Goal: Task Accomplishment & Management: Use online tool/utility

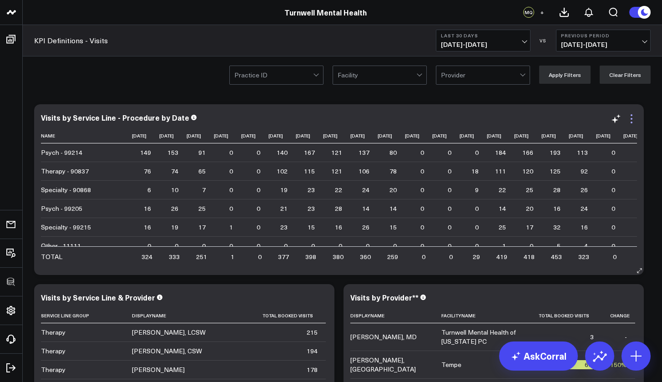
click at [633, 118] on icon at bounding box center [631, 118] width 11 height 11
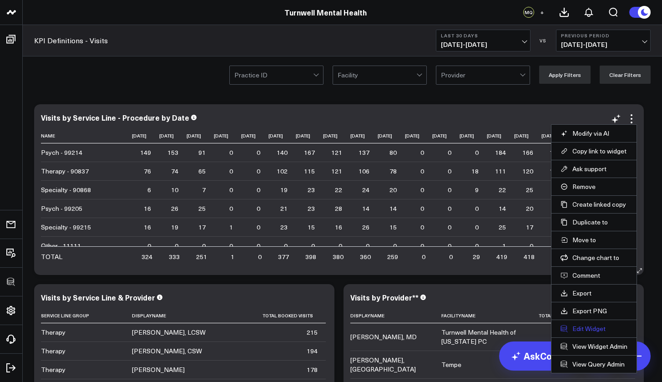
click at [593, 327] on button "Edit Widget" at bounding box center [594, 328] width 67 height 8
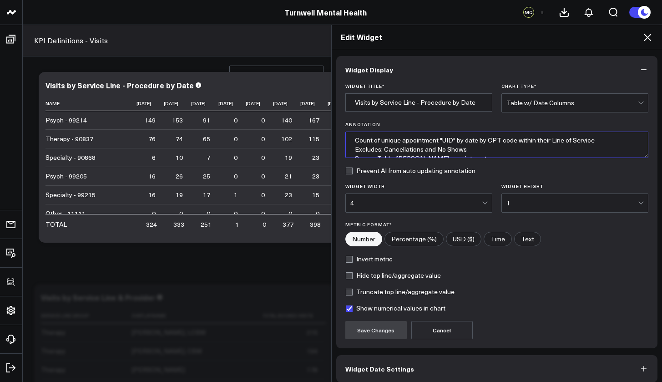
click at [351, 142] on textarea "Count of unique appointment "UID" by date by CPT code within their Line of Serv…" at bounding box center [496, 144] width 303 height 26
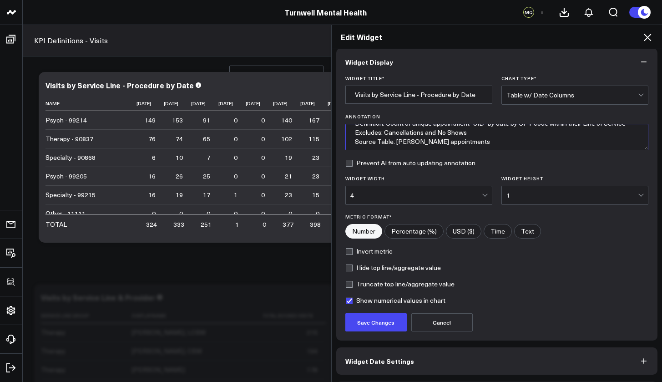
scroll to position [20, 0]
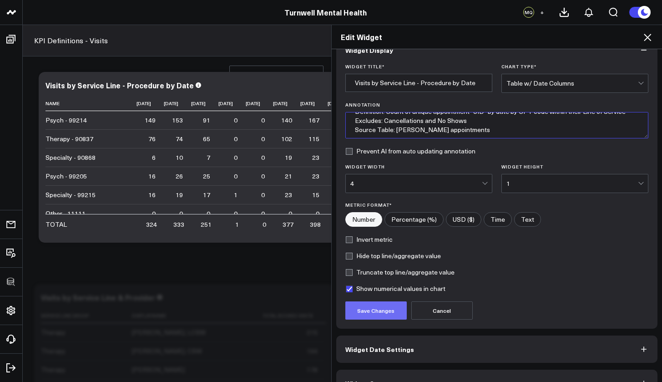
type textarea "Definition: Count of unique appointment "UID" by date by CPT code within their …"
click at [371, 306] on button "Save Changes" at bounding box center [375, 310] width 61 height 18
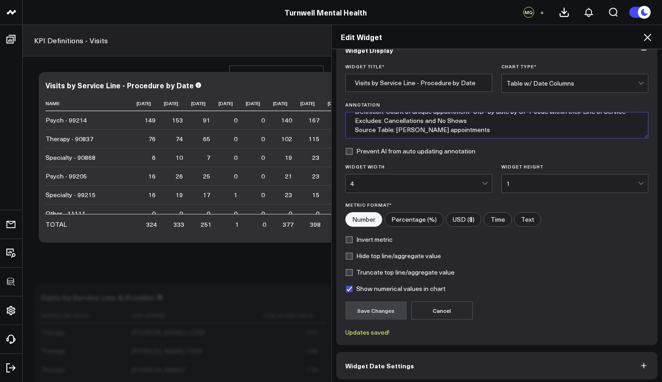
scroll to position [0, 0]
drag, startPoint x: 455, startPoint y: 134, endPoint x: 352, endPoint y: 91, distance: 111.4
click at [352, 91] on form "Widget Title * Visits by Service Line - Procedure by Date Chart Type * Table w/…" at bounding box center [496, 200] width 303 height 272
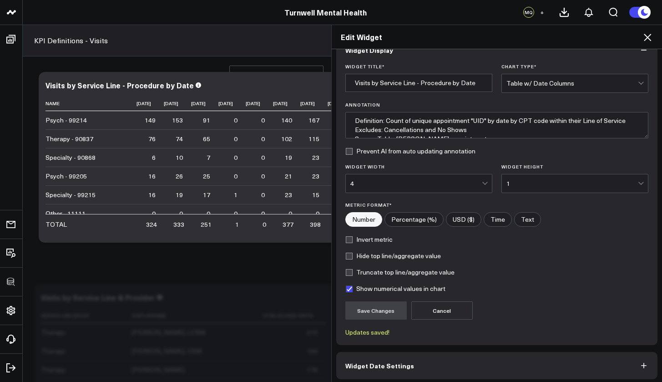
click at [650, 37] on icon at bounding box center [647, 37] width 11 height 11
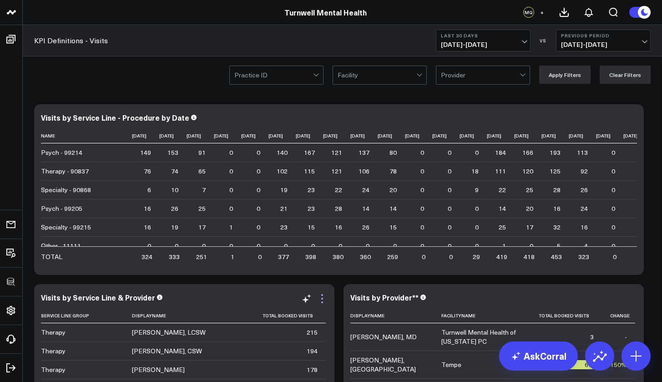
click at [323, 298] on icon at bounding box center [322, 299] width 2 height 2
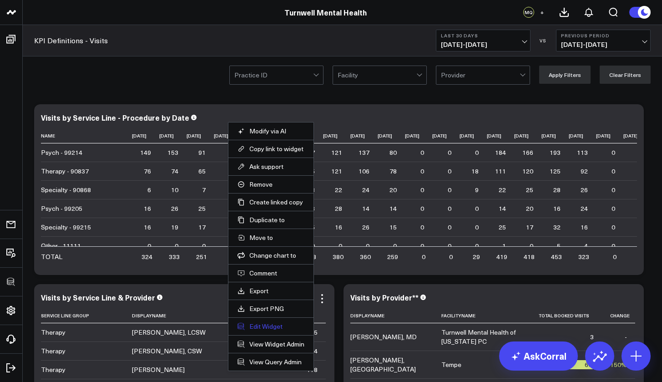
click at [271, 326] on button "Edit Widget" at bounding box center [271, 326] width 67 height 8
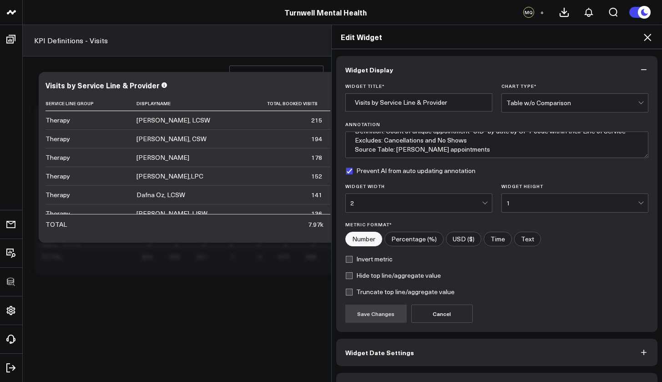
scroll to position [14, 0]
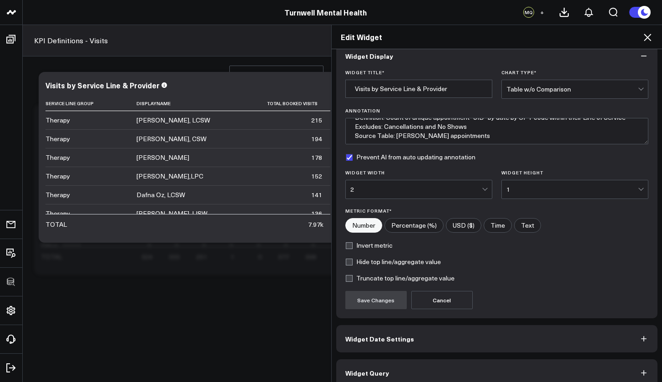
click at [644, 36] on icon at bounding box center [647, 37] width 11 height 11
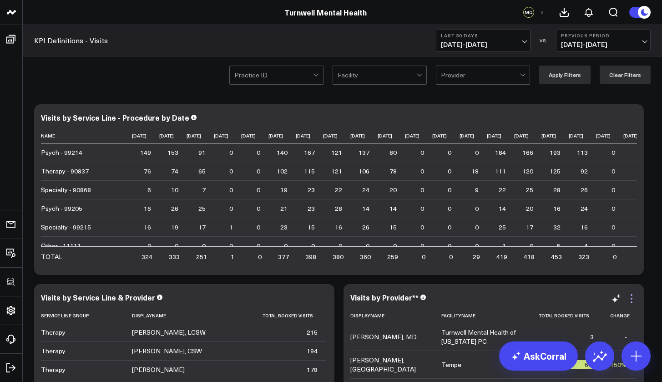
click at [629, 302] on icon at bounding box center [631, 298] width 11 height 11
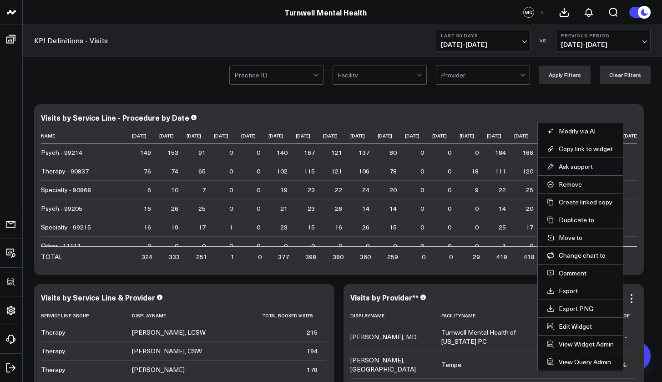
click at [575, 332] on li "Edit Widget" at bounding box center [580, 326] width 85 height 18
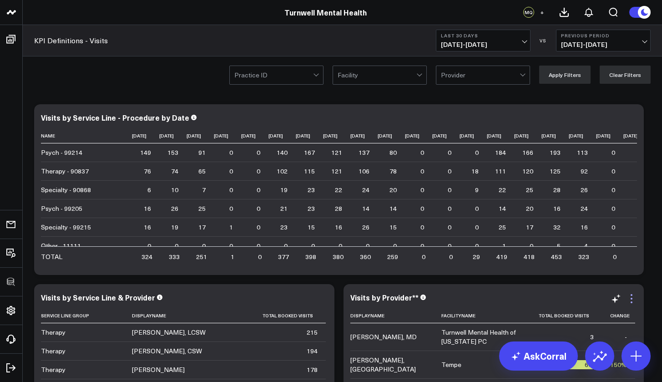
click at [633, 299] on icon at bounding box center [631, 298] width 11 height 11
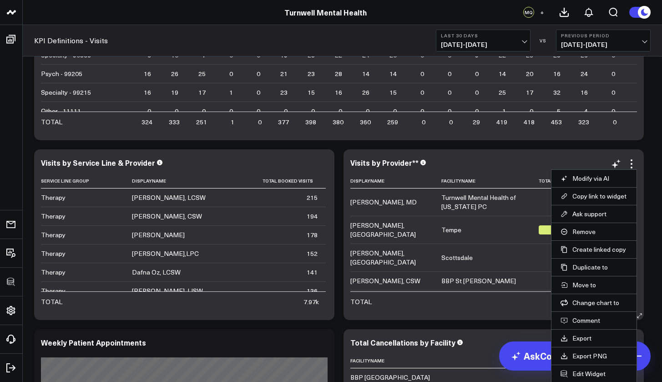
scroll to position [149, 0]
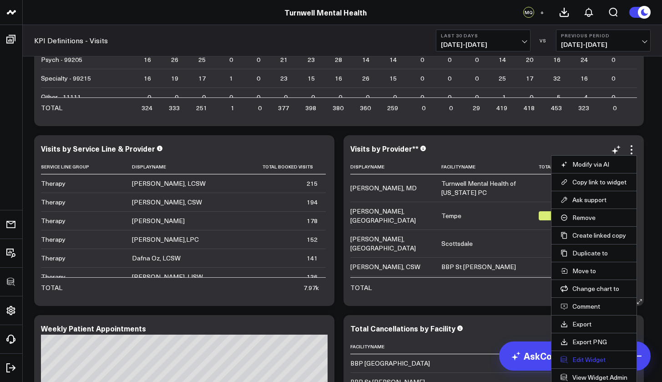
click at [583, 362] on button "Edit Widget" at bounding box center [594, 359] width 67 height 8
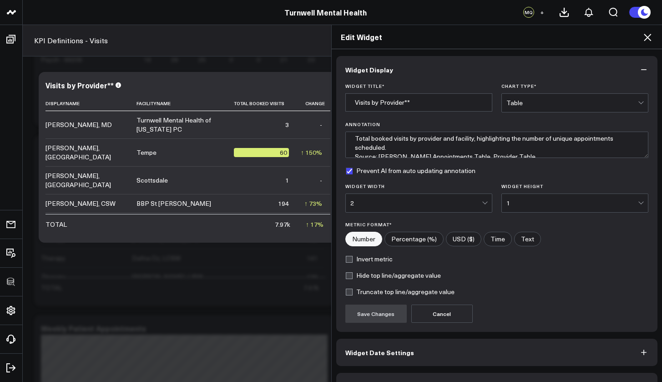
scroll to position [4, 0]
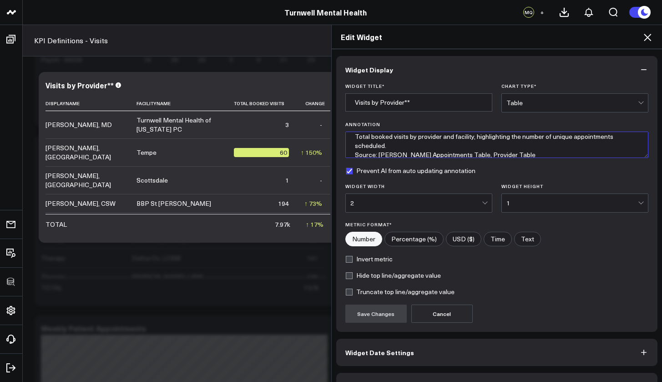
click at [378, 147] on textarea "Total booked visits by provider and facility, highlighting the number of unique…" at bounding box center [496, 144] width 303 height 26
click at [405, 146] on textarea "Total booked visits by provider and facility, highlighting the number of unique…" at bounding box center [496, 144] width 303 height 26
click at [352, 136] on textarea "Total booked visits by provider and facility, highlighting the number of unique…" at bounding box center [496, 144] width 303 height 26
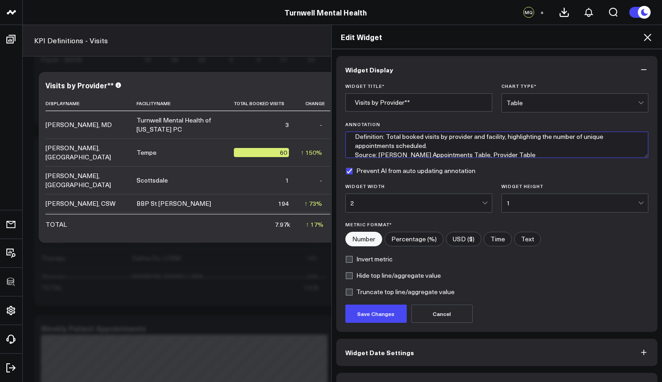
click at [436, 136] on textarea "Definition: Total booked visits by provider and facility, highlighting the numb…" at bounding box center [496, 144] width 303 height 26
click at [351, 137] on textarea "Definition: Total booked visits (see appt UI [PERSON_NAME] provider and facilit…" at bounding box center [496, 144] width 303 height 26
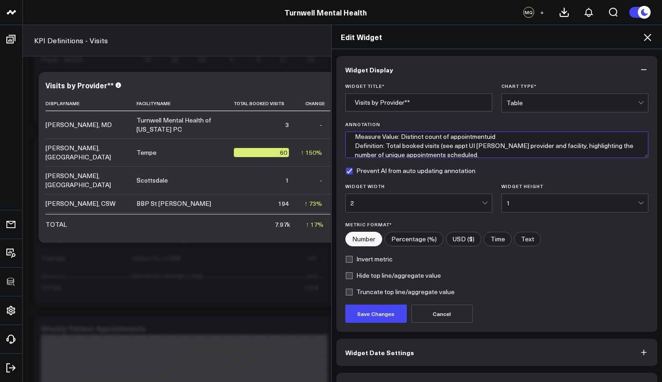
scroll to position [5, 0]
click at [448, 150] on textarea "Measure Value: Distinct count of appointmentuid Definition: Total booked visits…" at bounding box center [496, 144] width 303 height 26
click at [479, 144] on textarea "Measure Value: Distinct count of appointmentuid Definition: Total booked visits…" at bounding box center [496, 144] width 303 height 26
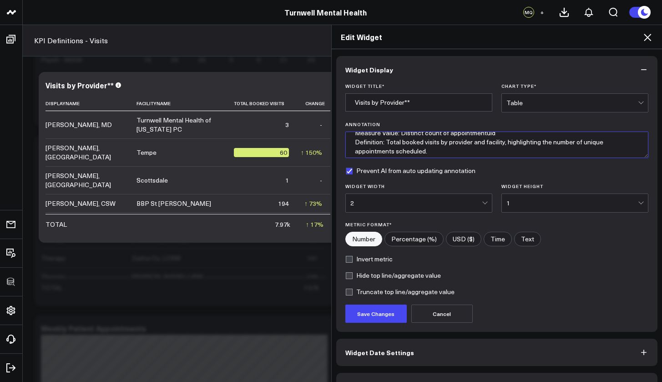
scroll to position [16, 0]
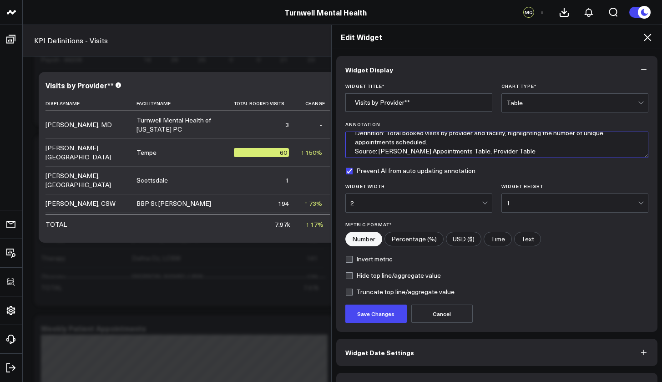
type textarea "Measure Value: Distinct count of appointmentuid Definition: Total booked visits…"
click at [345, 172] on label "Prevent AI from auto updating annotation" at bounding box center [410, 170] width 130 height 7
click at [345, 172] on input "Prevent AI from auto updating annotation" at bounding box center [348, 170] width 7 height 7
checkbox input "false"
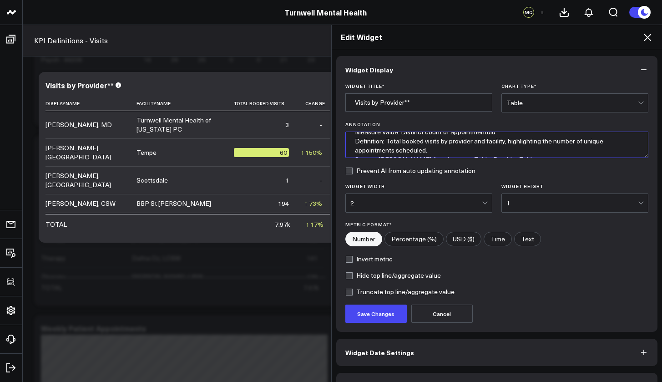
scroll to position [0, 0]
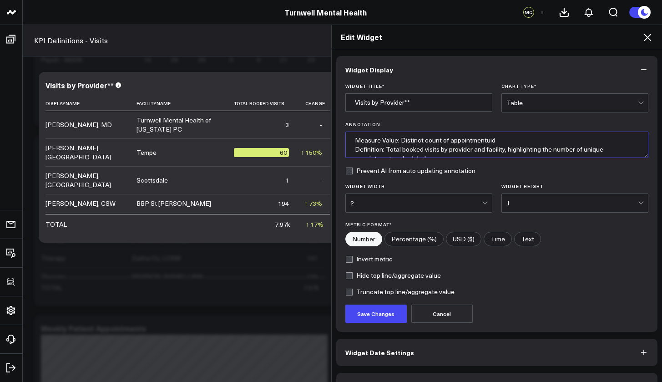
drag, startPoint x: 475, startPoint y: 149, endPoint x: 375, endPoint y: 103, distance: 110.4
click at [375, 103] on form "Widget Title * Visits by Provider** Chart Type * Table Annotation Measure Value…" at bounding box center [496, 202] width 303 height 239
click at [394, 313] on button "Save Changes" at bounding box center [375, 313] width 61 height 18
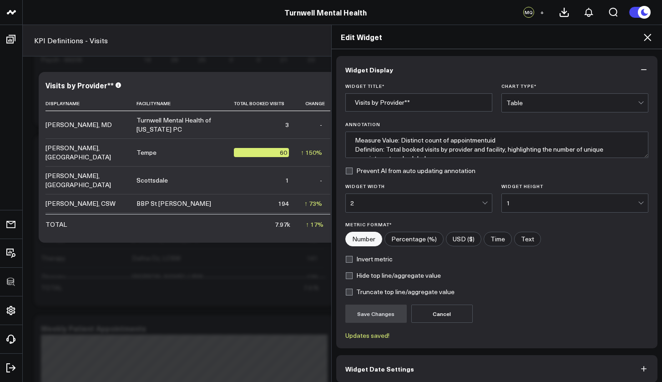
click at [649, 37] on icon at bounding box center [647, 37] width 11 height 11
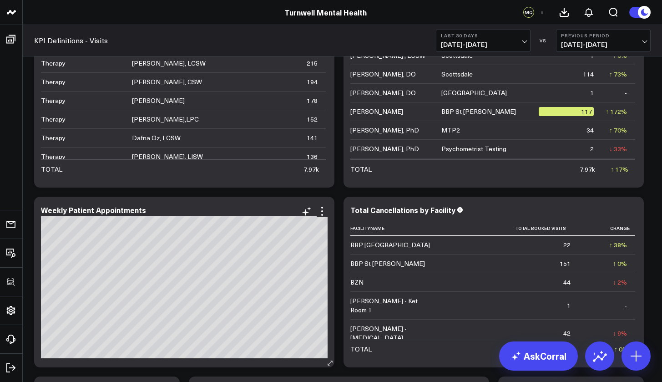
scroll to position [317, 0]
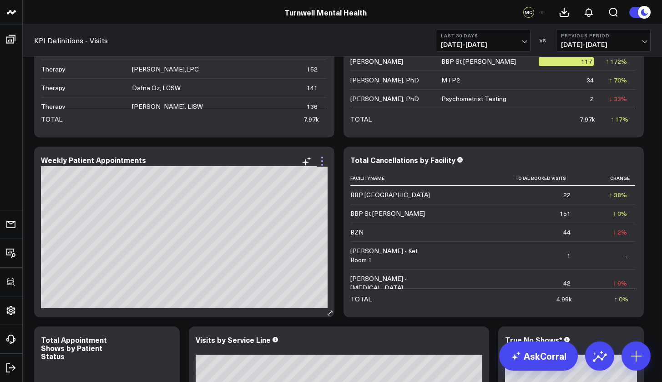
click at [327, 158] on icon at bounding box center [322, 161] width 11 height 11
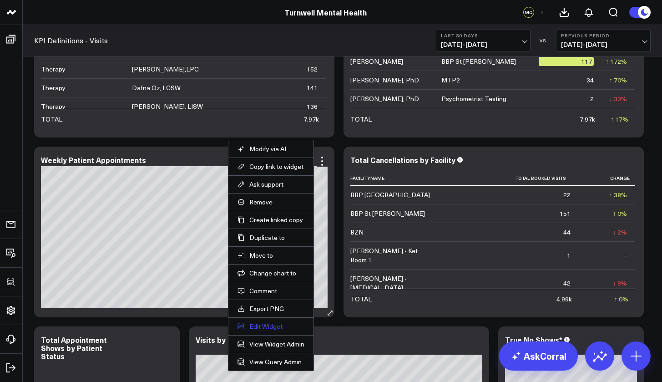
click at [263, 322] on button "Edit Widget" at bounding box center [271, 326] width 67 height 8
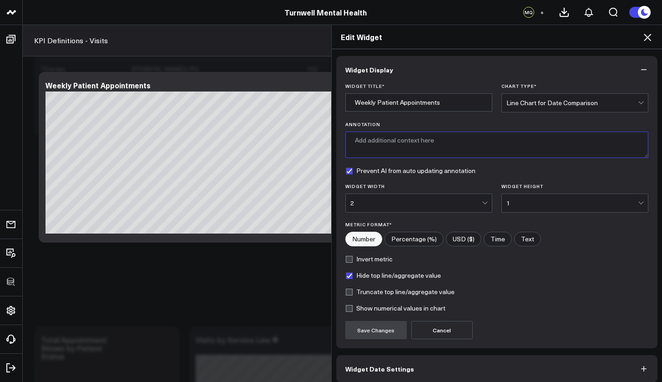
click at [403, 137] on textarea "Annotation" at bounding box center [496, 144] width 303 height 26
paste textarea "Measure Value: Distinct count of appointmentuid Definition: Total booked visits…"
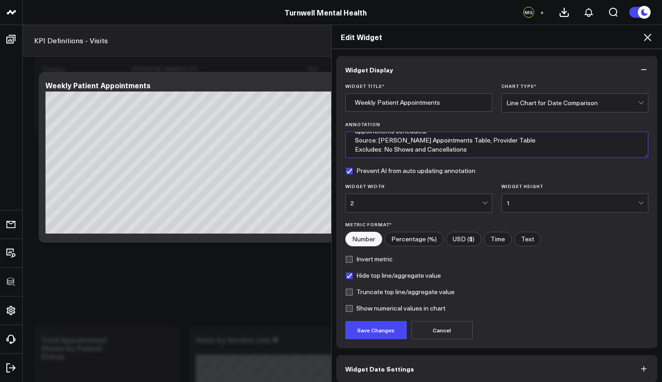
type textarea "Measure Value: Distinct count of appointmentuid Definition: Total booked visits…"
click at [345, 170] on label "Prevent AI from auto updating annotation" at bounding box center [410, 170] width 130 height 7
click at [345, 170] on input "Prevent AI from auto updating annotation" at bounding box center [348, 170] width 7 height 7
checkbox input "false"
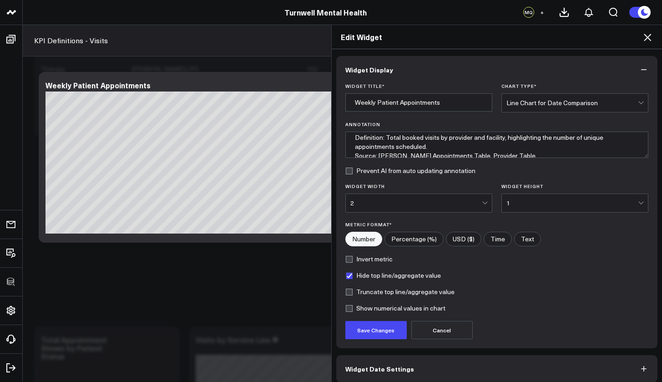
scroll to position [0, 0]
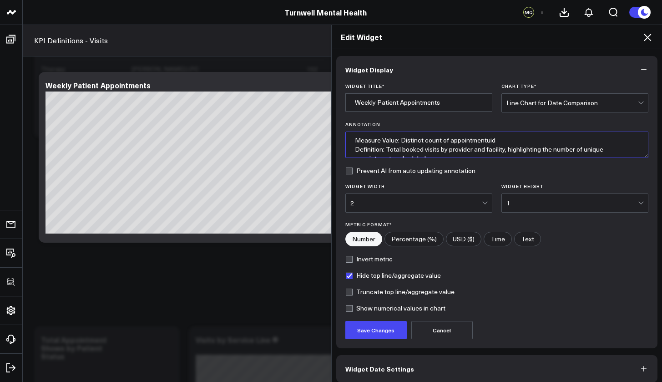
drag, startPoint x: 444, startPoint y: 150, endPoint x: 602, endPoint y: 156, distance: 158.0
click at [602, 156] on textarea "Measure Value: Distinct count of appointmentuid Definition: Total booked visits…" at bounding box center [496, 144] width 303 height 26
type textarea "Measure Value: Distinct count of appointmentuid Definition: Total booked visits…"
click at [394, 331] on button "Save Changes" at bounding box center [375, 330] width 61 height 18
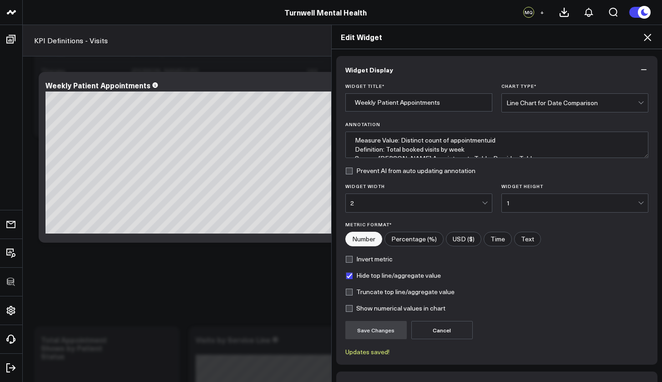
click at [652, 35] on icon at bounding box center [647, 37] width 11 height 11
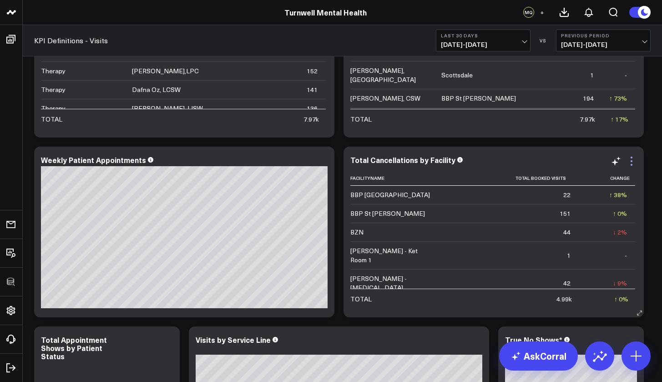
click at [635, 159] on icon at bounding box center [631, 161] width 11 height 11
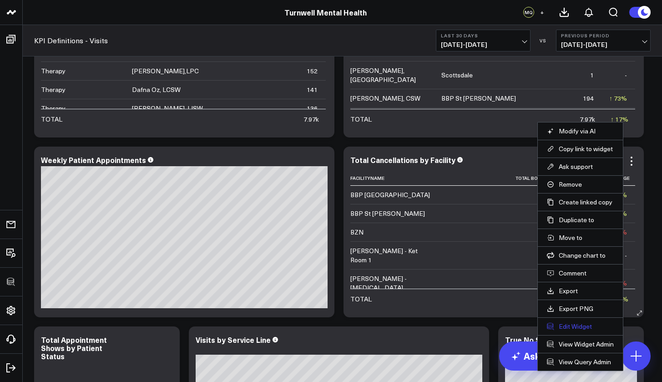
click at [577, 327] on button "Edit Widget" at bounding box center [580, 326] width 67 height 8
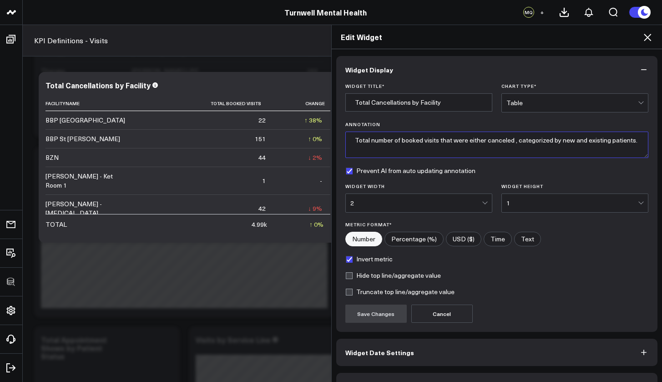
click at [410, 148] on textarea "Total number of booked visits that were either canceled , categorized by new an…" at bounding box center [496, 144] width 303 height 26
paste textarea "Measure Value: Distinct count of appointmentuid Definition: Total booked visits…"
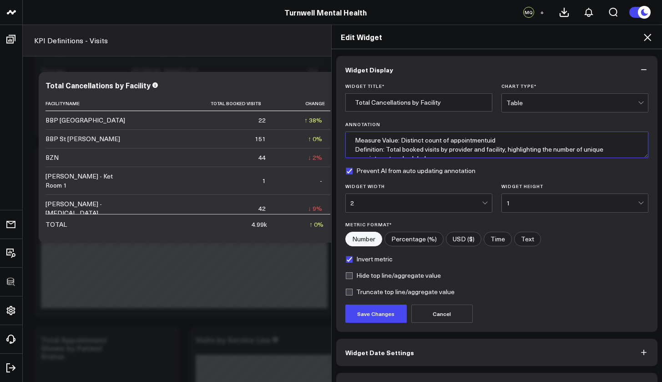
click at [493, 142] on textarea "Measure Value: Distinct count of appointmentuid Definition: Total booked visits…" at bounding box center [496, 144] width 303 height 26
drag, startPoint x: 419, startPoint y: 147, endPoint x: 398, endPoint y: 147, distance: 21.4
click at [398, 147] on textarea "Measure Value: Distinct count of appointmentuid for cancellations Definition: T…" at bounding box center [496, 144] width 303 height 26
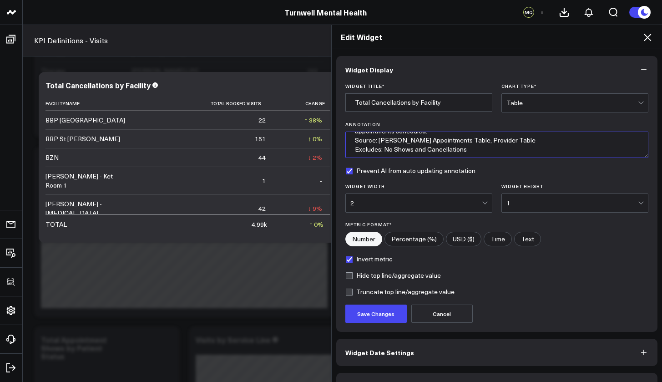
drag, startPoint x: 462, startPoint y: 147, endPoint x: 381, endPoint y: 150, distance: 81.1
click at [381, 150] on textarea "Measure Value: Distinct count of appointmentuid for cancellations Definition: T…" at bounding box center [496, 144] width 303 height 26
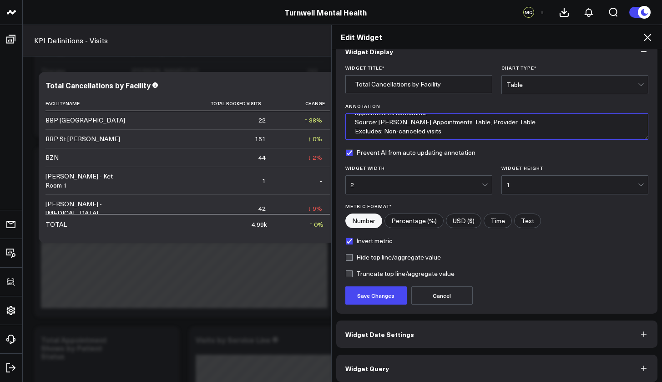
drag, startPoint x: 505, startPoint y: 125, endPoint x: 452, endPoint y: 123, distance: 52.8
click at [451, 122] on textarea "Measure Value: Distinct count of appointmentuid for cancellations Definition: T…" at bounding box center [496, 126] width 303 height 26
type textarea "Measure Value: Distinct count of appointmentuid for cancellations Definition: T…"
click at [384, 306] on div "Widget Title * Total Cancellations by Facility Chart Type * Table Annotation Me…" at bounding box center [497, 189] width 322 height 248
click at [383, 300] on button "Save Changes" at bounding box center [375, 295] width 61 height 18
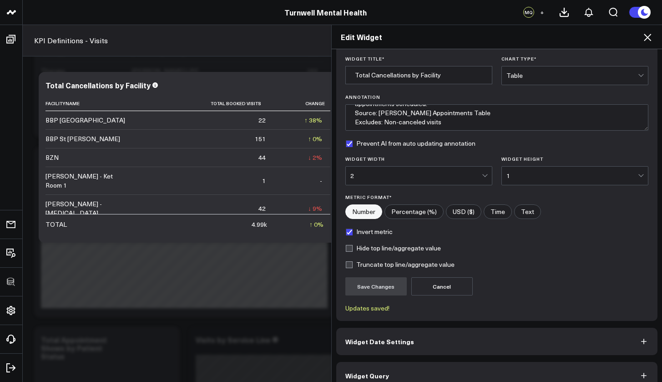
scroll to position [41, 0]
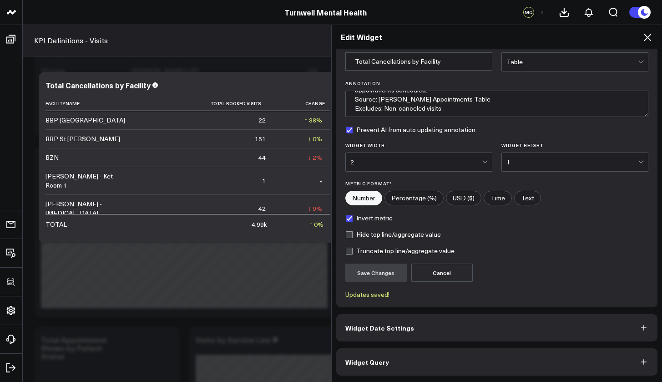
click at [652, 39] on icon at bounding box center [647, 37] width 11 height 11
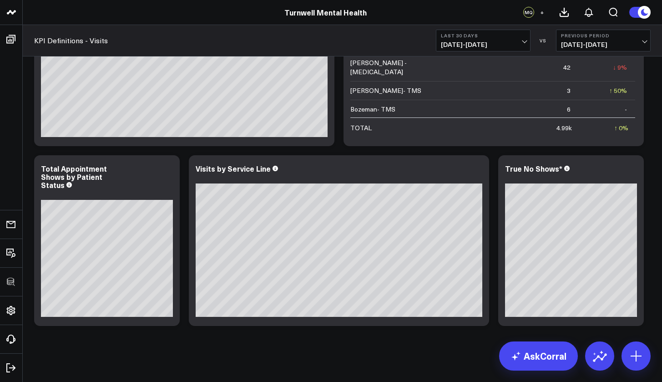
scroll to position [491, 0]
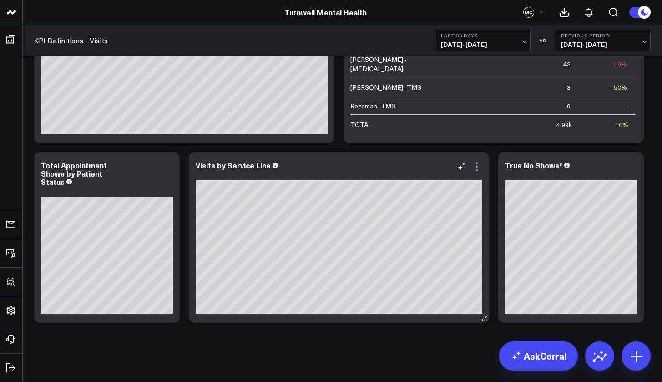
click at [478, 168] on icon at bounding box center [476, 166] width 11 height 11
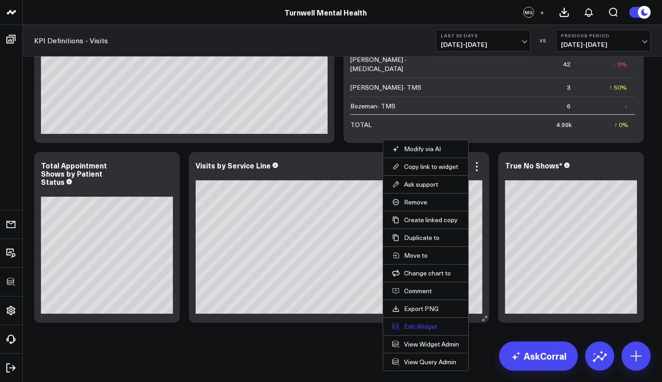
click at [431, 326] on button "Edit Widget" at bounding box center [425, 326] width 67 height 8
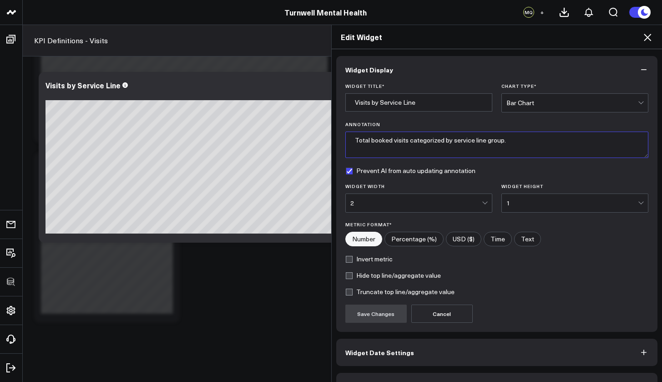
drag, startPoint x: 522, startPoint y: 144, endPoint x: 334, endPoint y: 144, distance: 187.9
click at [336, 144] on div "Widget Title * Visits by Service Line Chart Type * Bar Chart Annotation Total b…" at bounding box center [497, 207] width 322 height 248
paste textarea "Measure Value: Distinct count of appointmentuid Definition: Total booked visits…"
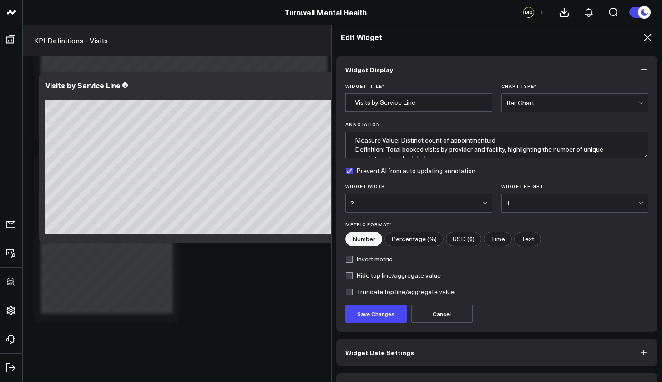
scroll to position [27, 0]
type textarea "Measure Value: Distinct count of appointmentuid Definition: Total booked visits…"
click at [350, 170] on label "Prevent AI from auto updating annotation" at bounding box center [410, 170] width 130 height 7
click at [350, 170] on input "Prevent AI from auto updating annotation" at bounding box center [348, 170] width 7 height 7
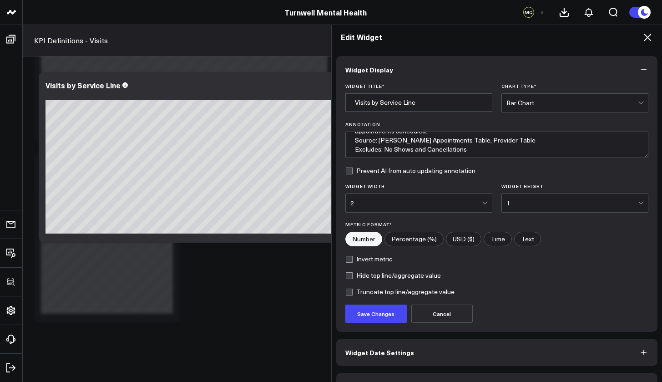
checkbox input "false"
drag, startPoint x: 499, startPoint y: 147, endPoint x: 445, endPoint y: 148, distance: 54.2
click at [445, 148] on textarea "Measure Value: Distinct count of appointmentuid Definition: Total booked visits…" at bounding box center [496, 144] width 303 height 26
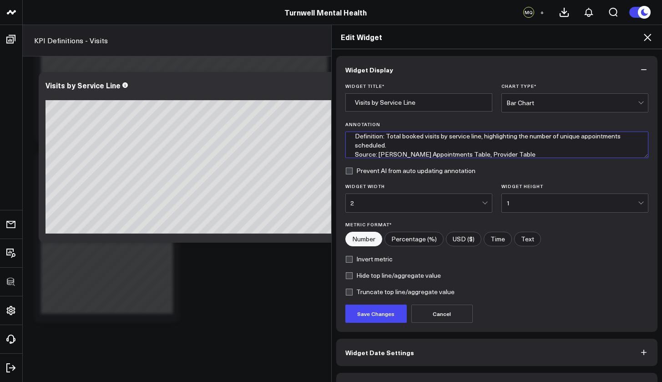
drag, startPoint x: 384, startPoint y: 147, endPoint x: 335, endPoint y: 148, distance: 49.2
click at [336, 148] on div "Widget Title * Visits by Service Line Chart Type * Bar Chart Annotation Measure…" at bounding box center [497, 207] width 322 height 248
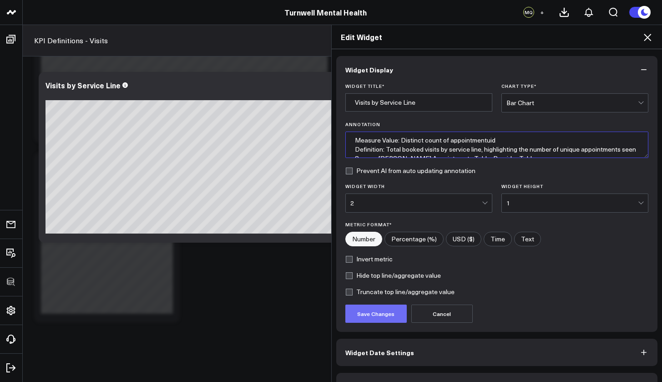
type textarea "Measure Value: Distinct count of appointmentuid Definition: Total booked visits…"
click at [375, 312] on button "Save Changes" at bounding box center [375, 313] width 61 height 18
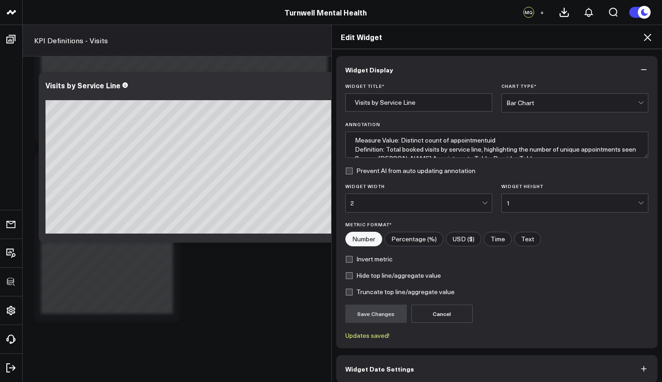
click at [645, 38] on icon at bounding box center [647, 37] width 11 height 11
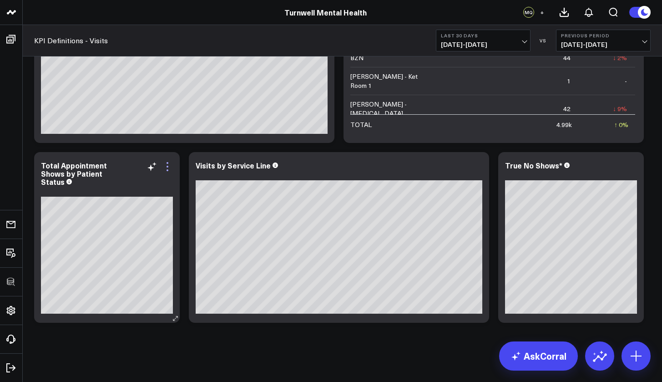
click at [167, 166] on icon at bounding box center [167, 166] width 11 height 11
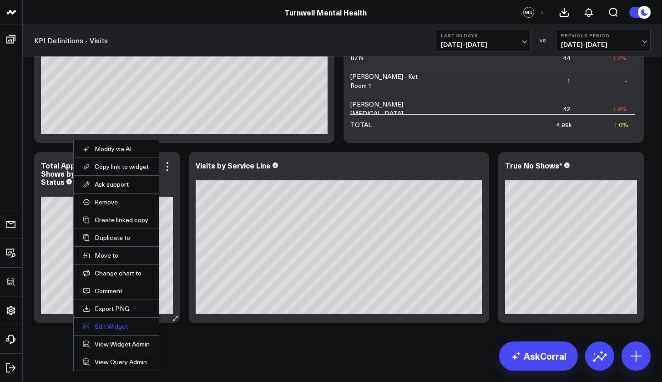
click at [119, 328] on button "Edit Widget" at bounding box center [116, 326] width 67 height 8
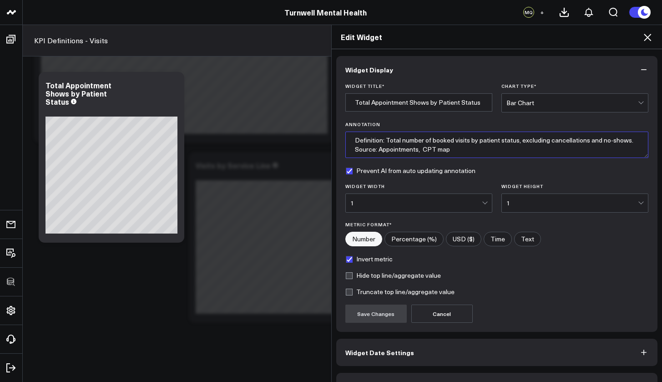
drag, startPoint x: 458, startPoint y: 152, endPoint x: 330, endPoint y: 135, distance: 128.9
click at [332, 135] on div "Widget Display Widget Title * Total Appointment Shows by Patient Status Chart T…" at bounding box center [497, 215] width 331 height 333
paste textarea "Measure Value: Distinct count of appointmentuid Definition: Total booked visits…"
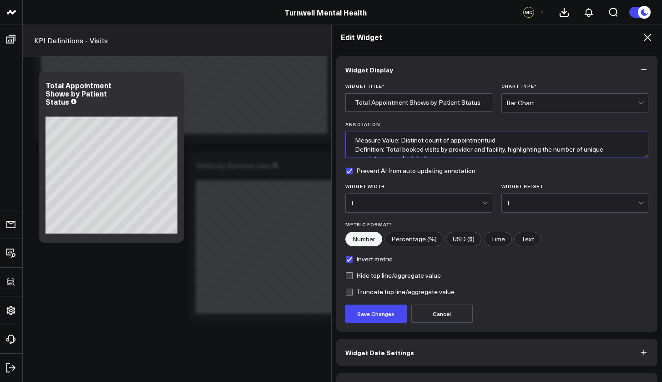
scroll to position [27, 0]
type textarea "Measure Value: Distinct count of appointmentuid Definition: Total booked visits…"
click at [347, 172] on label "Prevent AI from auto updating annotation" at bounding box center [410, 170] width 130 height 7
click at [347, 172] on input "Prevent AI from auto updating annotation" at bounding box center [348, 170] width 7 height 7
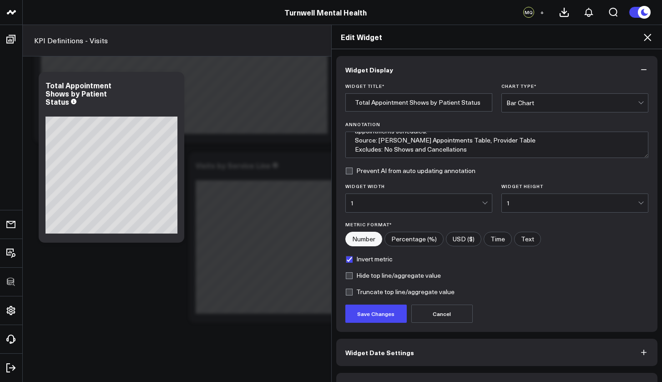
checkbox input "false"
click at [495, 146] on textarea "Measure Value: Distinct count of appointmentuid Definition: Total booked visits…" at bounding box center [496, 144] width 303 height 26
drag, startPoint x: 430, startPoint y: 139, endPoint x: 393, endPoint y: 141, distance: 36.4
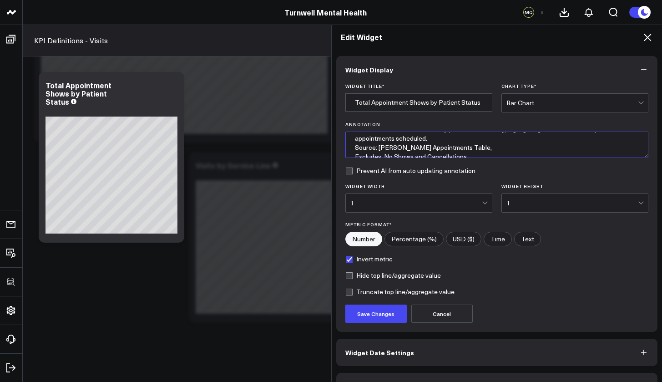
click at [393, 141] on textarea "Measure Value: Distinct count of appointmentuid Definition: Total booked visits…" at bounding box center [496, 144] width 303 height 26
drag, startPoint x: 500, startPoint y: 134, endPoint x: 444, endPoint y: 136, distance: 55.6
click at [444, 136] on textarea "Measure Value: Distinct count of appointmentuid Definition: Total booked visits…" at bounding box center [496, 144] width 303 height 26
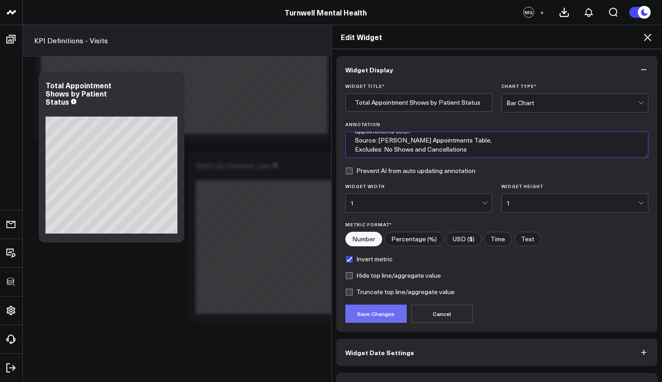
type textarea "Measure Value: Distinct count of appointmentuid Definition: Total booked visits…"
click at [388, 314] on button "Save Changes" at bounding box center [375, 313] width 61 height 18
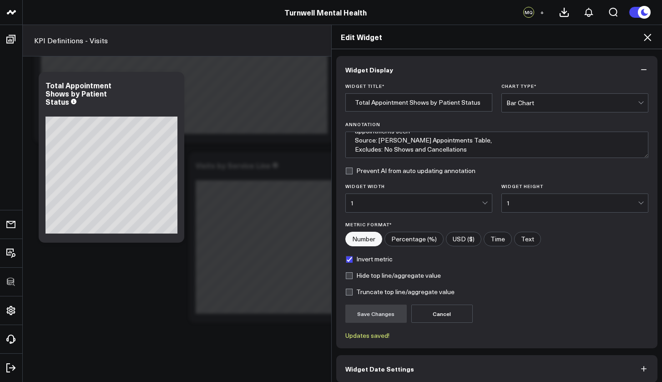
click at [345, 260] on label "Invert metric" at bounding box center [368, 258] width 47 height 7
click at [345, 260] on input "Invert metric" at bounding box center [348, 258] width 7 height 7
checkbox input "false"
click at [366, 311] on button "Save Changes" at bounding box center [375, 313] width 61 height 18
click at [652, 40] on icon at bounding box center [647, 37] width 11 height 11
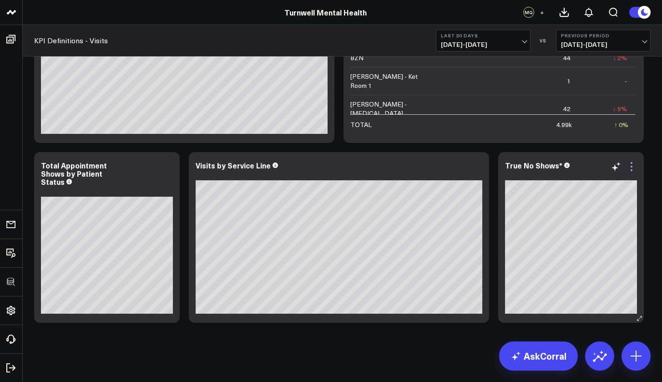
click at [630, 167] on icon at bounding box center [631, 166] width 11 height 11
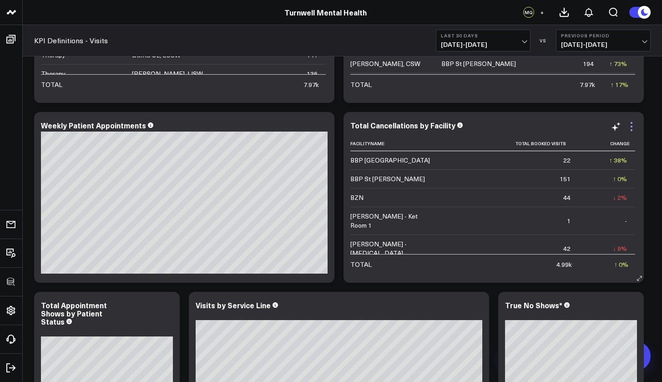
click at [628, 123] on icon at bounding box center [631, 126] width 11 height 11
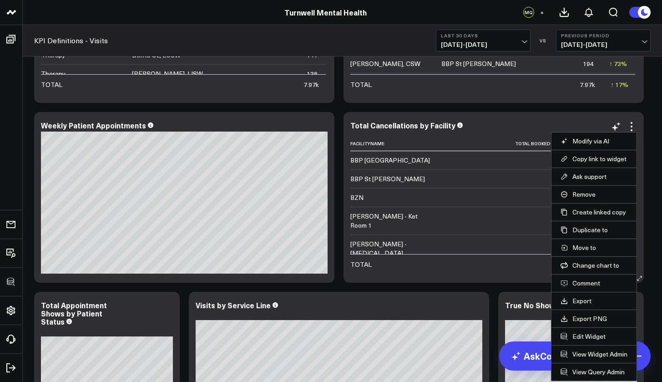
click at [603, 341] on li "Edit Widget" at bounding box center [593, 336] width 85 height 18
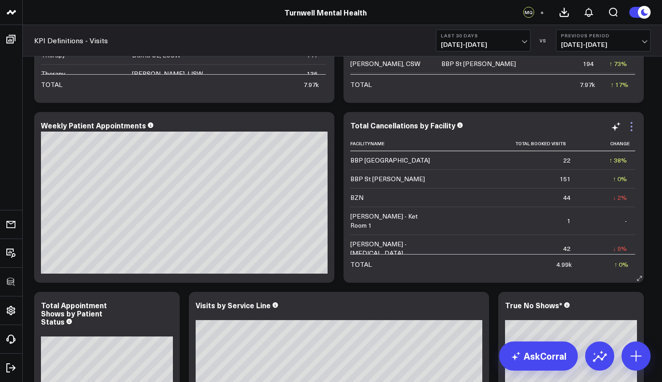
click at [629, 131] on icon at bounding box center [631, 126] width 11 height 11
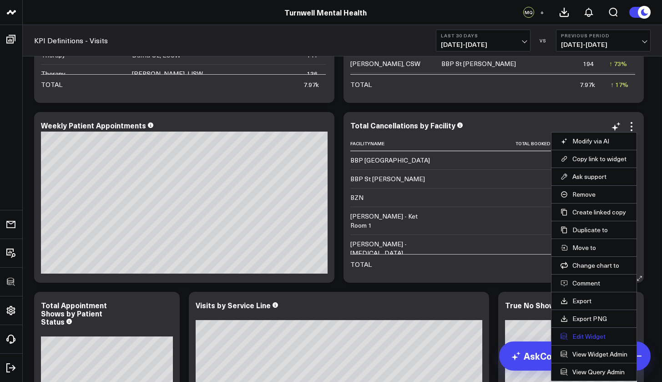
click at [591, 334] on button "Edit Widget" at bounding box center [594, 336] width 67 height 8
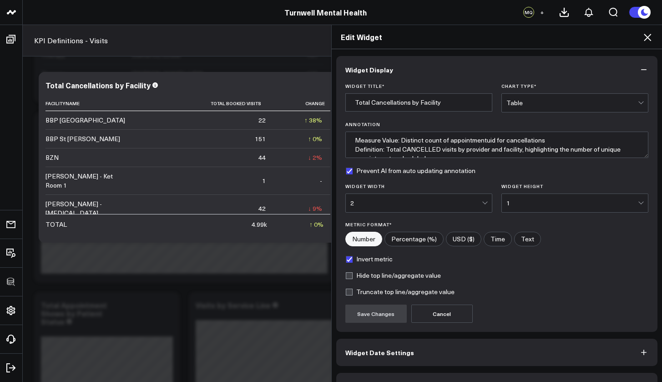
click at [645, 38] on icon at bounding box center [647, 37] width 11 height 11
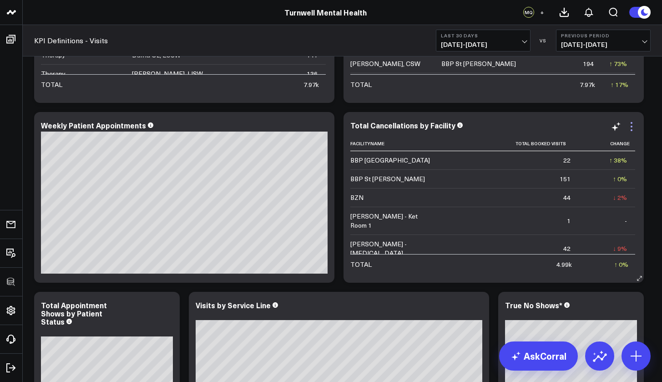
click at [633, 129] on icon at bounding box center [631, 126] width 11 height 11
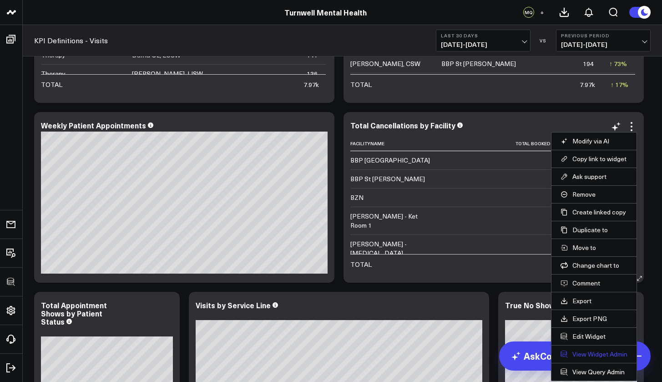
click at [596, 356] on link "View Widget Admin" at bounding box center [594, 354] width 67 height 8
